Goal: Use online tool/utility: Utilize a website feature to perform a specific function

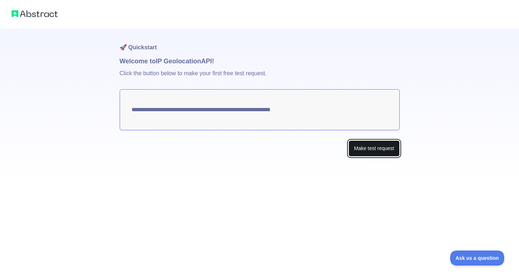
click at [369, 151] on button "Make test request" at bounding box center [373, 149] width 51 height 16
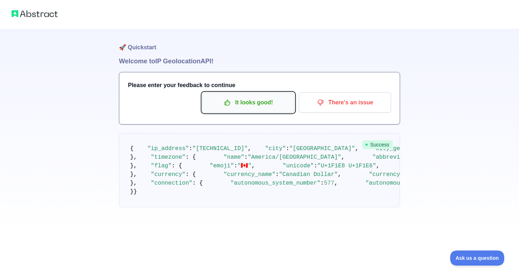
click at [262, 103] on p "It looks good!" at bounding box center [248, 103] width 81 height 12
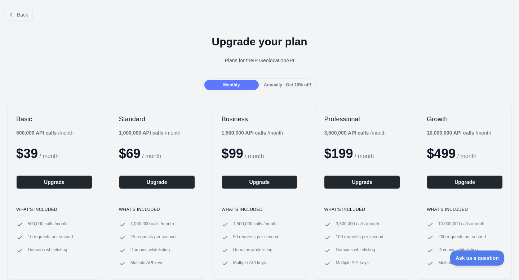
click at [274, 120] on h2 "Business" at bounding box center [260, 119] width 76 height 9
click at [24, 19] on button "Back" at bounding box center [18, 15] width 29 height 12
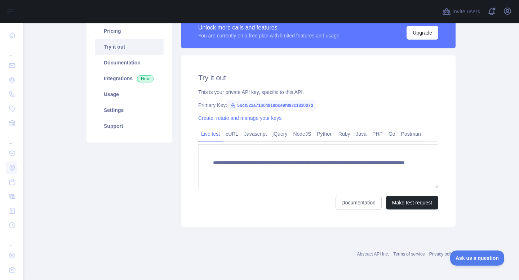
scroll to position [52, 0]
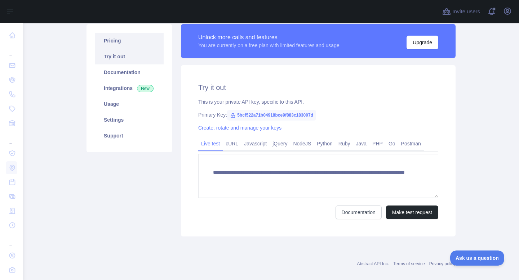
click at [117, 37] on link "Pricing" at bounding box center [129, 41] width 68 height 16
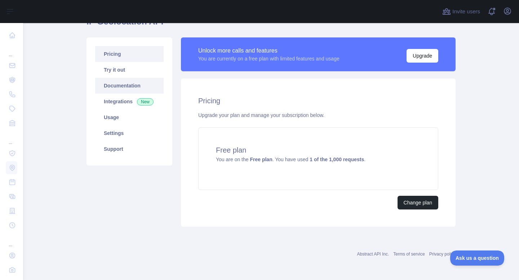
scroll to position [28, 0]
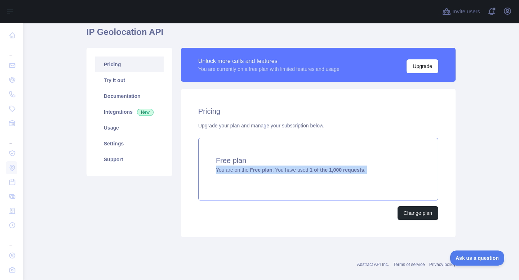
drag, startPoint x: 219, startPoint y: 173, endPoint x: 365, endPoint y: 184, distance: 146.8
click at [365, 184] on div "Free plan You are on the Free plan . You have used 1 of the 1,000 requests ." at bounding box center [318, 169] width 240 height 63
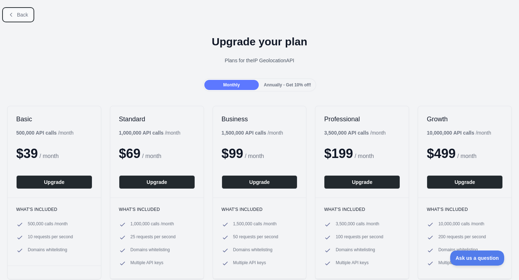
click at [17, 10] on button "Back" at bounding box center [18, 15] width 29 height 12
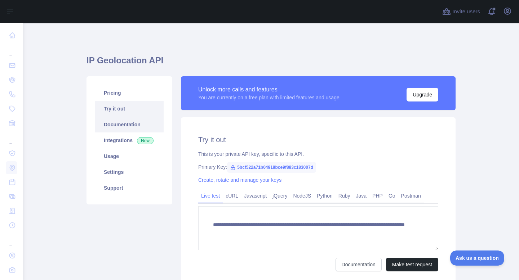
click at [115, 124] on link "Documentation" at bounding box center [129, 125] width 68 height 16
click at [124, 160] on link "Usage" at bounding box center [129, 156] width 68 height 16
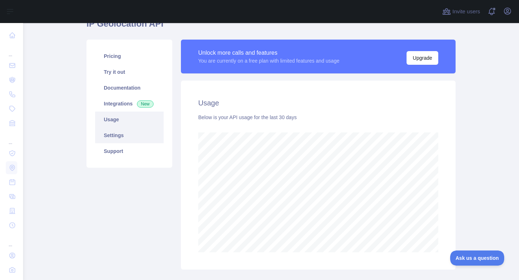
scroll to position [36, 0]
click at [123, 141] on link "Settings" at bounding box center [129, 136] width 68 height 16
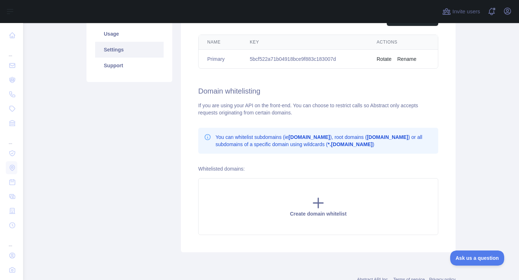
scroll to position [4, 0]
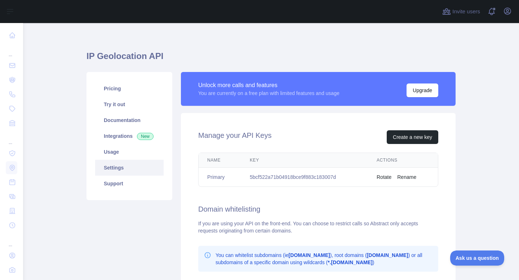
click at [132, 172] on link "Settings" at bounding box center [129, 168] width 68 height 16
click at [132, 92] on link "Pricing" at bounding box center [129, 89] width 68 height 16
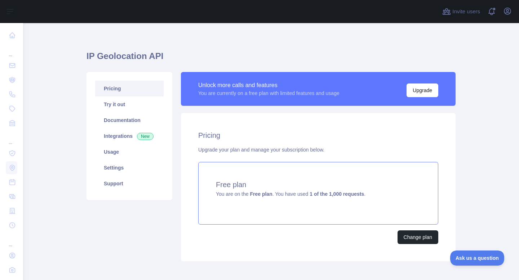
scroll to position [39, 0]
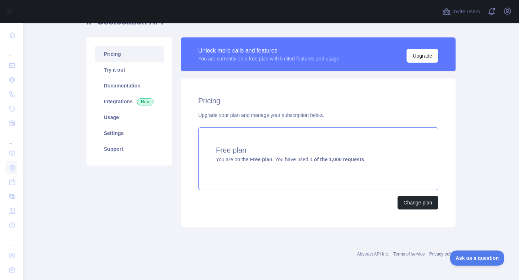
click at [294, 169] on div "Free plan You are on the Free plan . You have used 1 of the 1,000 requests ." at bounding box center [318, 159] width 240 height 63
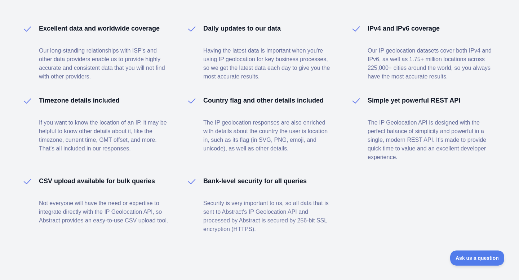
scroll to position [533, 0]
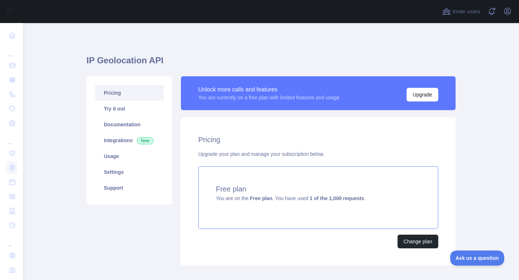
scroll to position [39, 0]
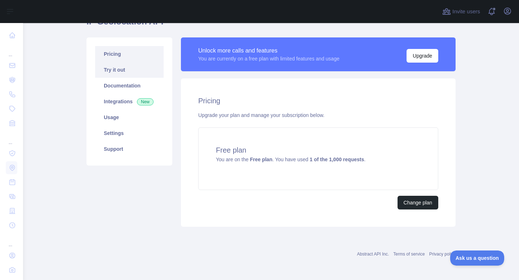
click at [131, 66] on link "Try it out" at bounding box center [129, 70] width 68 height 16
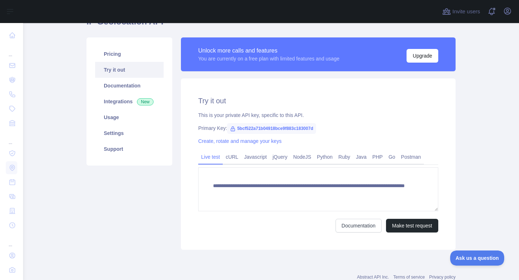
scroll to position [62, 0]
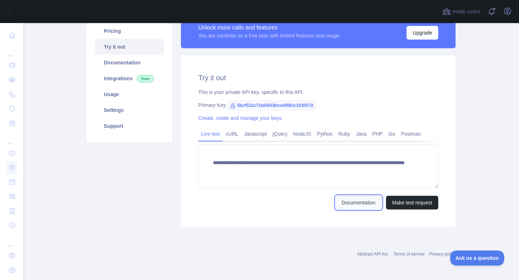
click at [356, 205] on link "Documentation" at bounding box center [358, 203] width 46 height 14
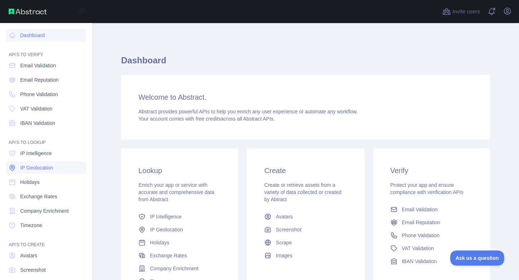
click at [53, 169] on span "IP Geolocation" at bounding box center [36, 167] width 33 height 7
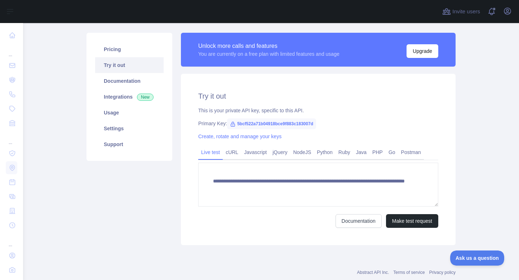
scroll to position [26, 0]
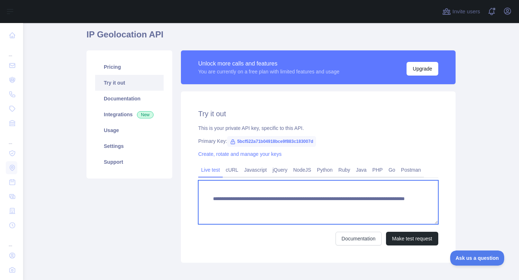
drag, startPoint x: 395, startPoint y: 209, endPoint x: 298, endPoint y: 209, distance: 96.9
click at [298, 209] on textarea "**********" at bounding box center [318, 203] width 240 height 44
click at [319, 208] on textarea "**********" at bounding box center [318, 203] width 240 height 44
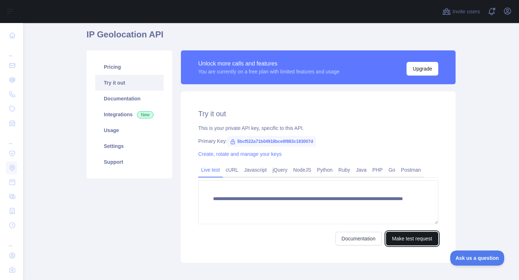
click at [395, 237] on button "Make test request" at bounding box center [412, 239] width 52 height 14
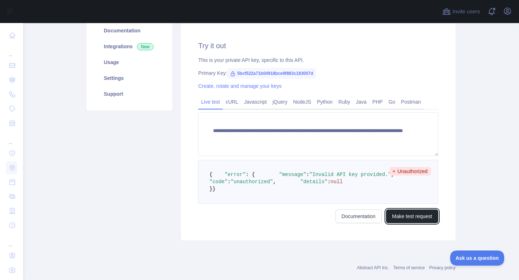
scroll to position [95, 0]
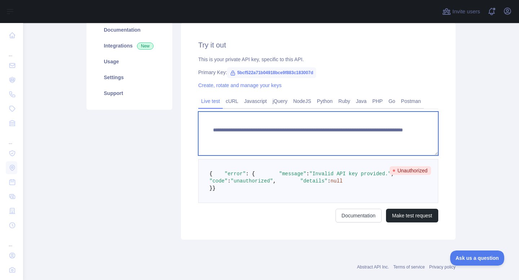
click at [316, 139] on textarea "**********" at bounding box center [318, 134] width 240 height 44
type textarea "**********"
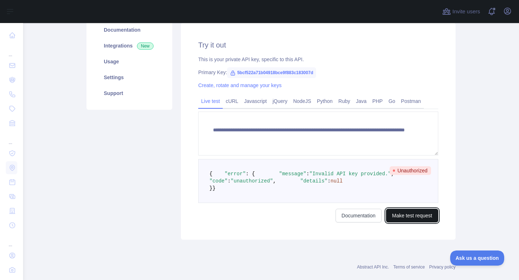
click at [417, 223] on button "Make test request" at bounding box center [412, 216] width 52 height 14
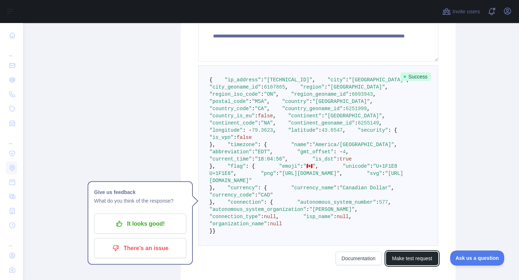
scroll to position [192, 0]
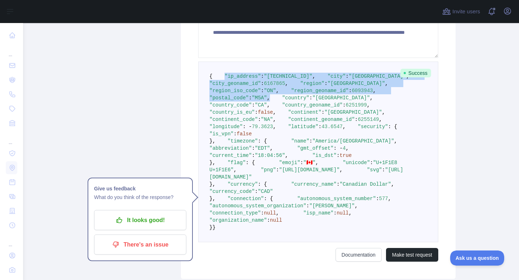
drag, startPoint x: 222, startPoint y: 86, endPoint x: 366, endPoint y: 133, distance: 152.2
click at [366, 133] on pre "{ "ip_address" : "[TECHNICAL_ID]" , "city" : "[GEOGRAPHIC_DATA]" , "city_geonam…" at bounding box center [318, 152] width 240 height 181
click at [334, 201] on pre "{ "ip_address" : "[TECHNICAL_ID]" , "city" : "[GEOGRAPHIC_DATA]" , "city_geonam…" at bounding box center [318, 152] width 240 height 181
